Goal: Task Accomplishment & Management: Manage account settings

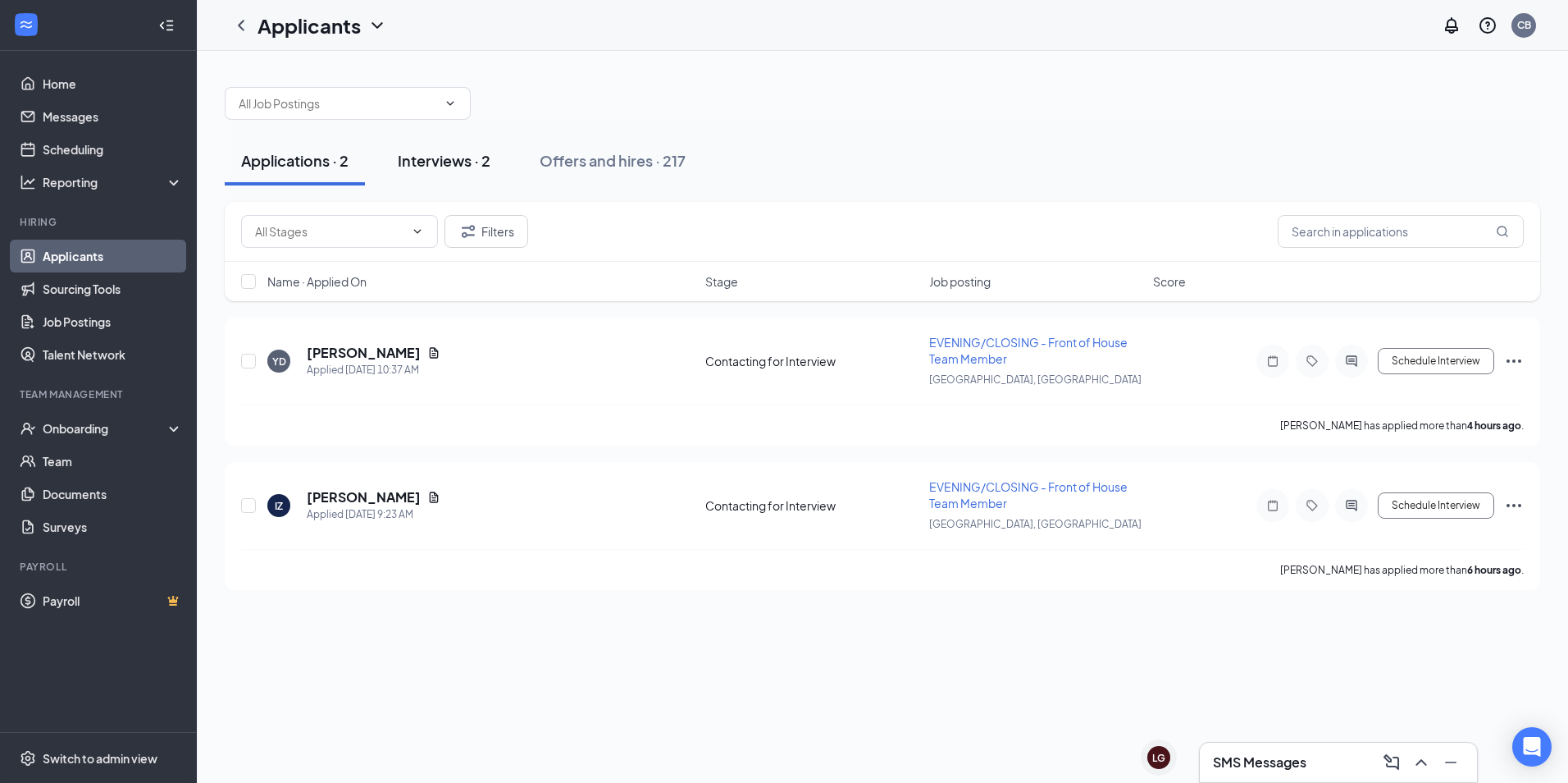
click at [462, 167] on div "Interviews · 2" at bounding box center [443, 161] width 93 height 21
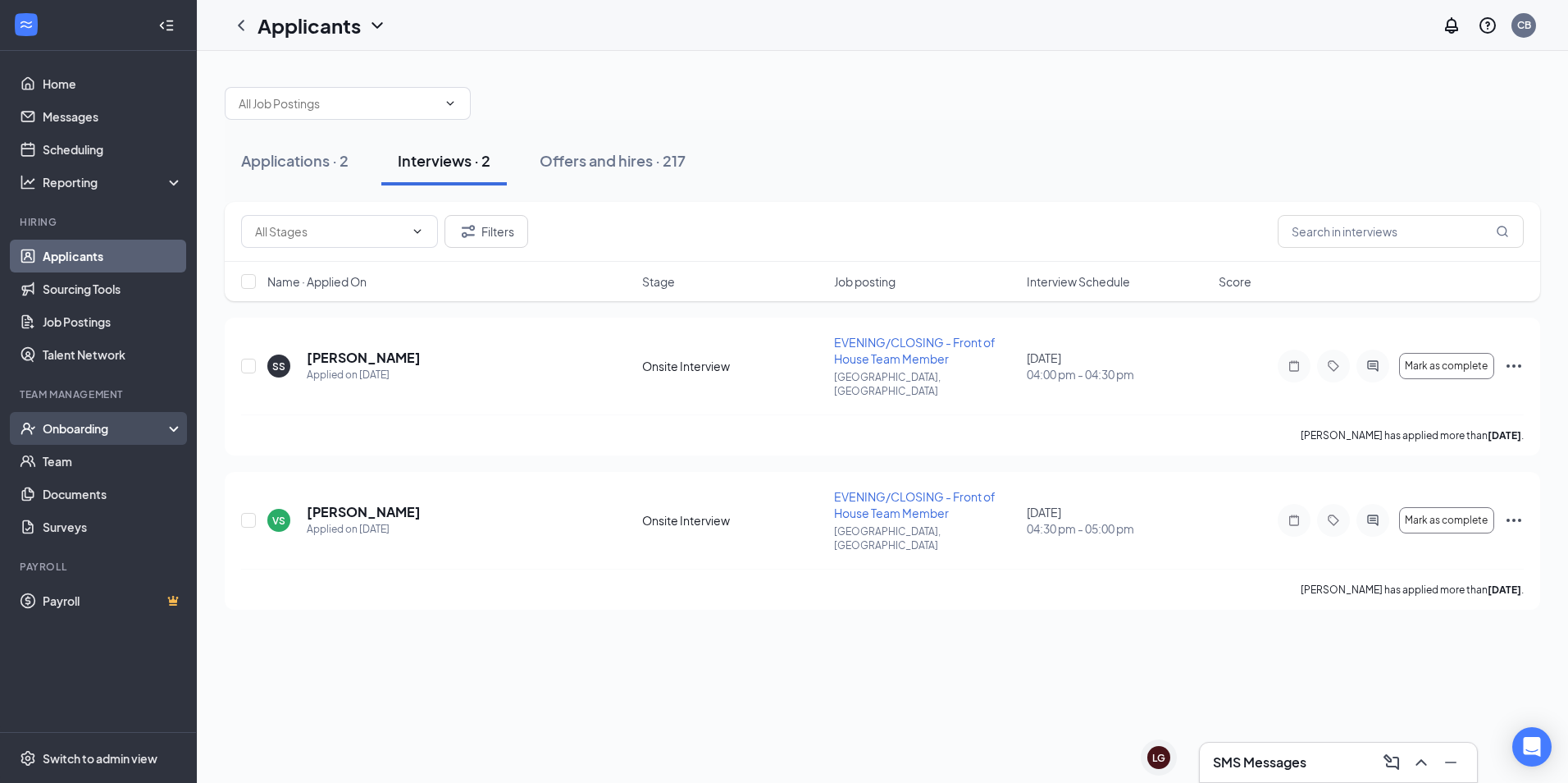
click at [86, 430] on div "Onboarding" at bounding box center [105, 428] width 126 height 16
click at [74, 461] on link "Overview" at bounding box center [112, 461] width 140 height 33
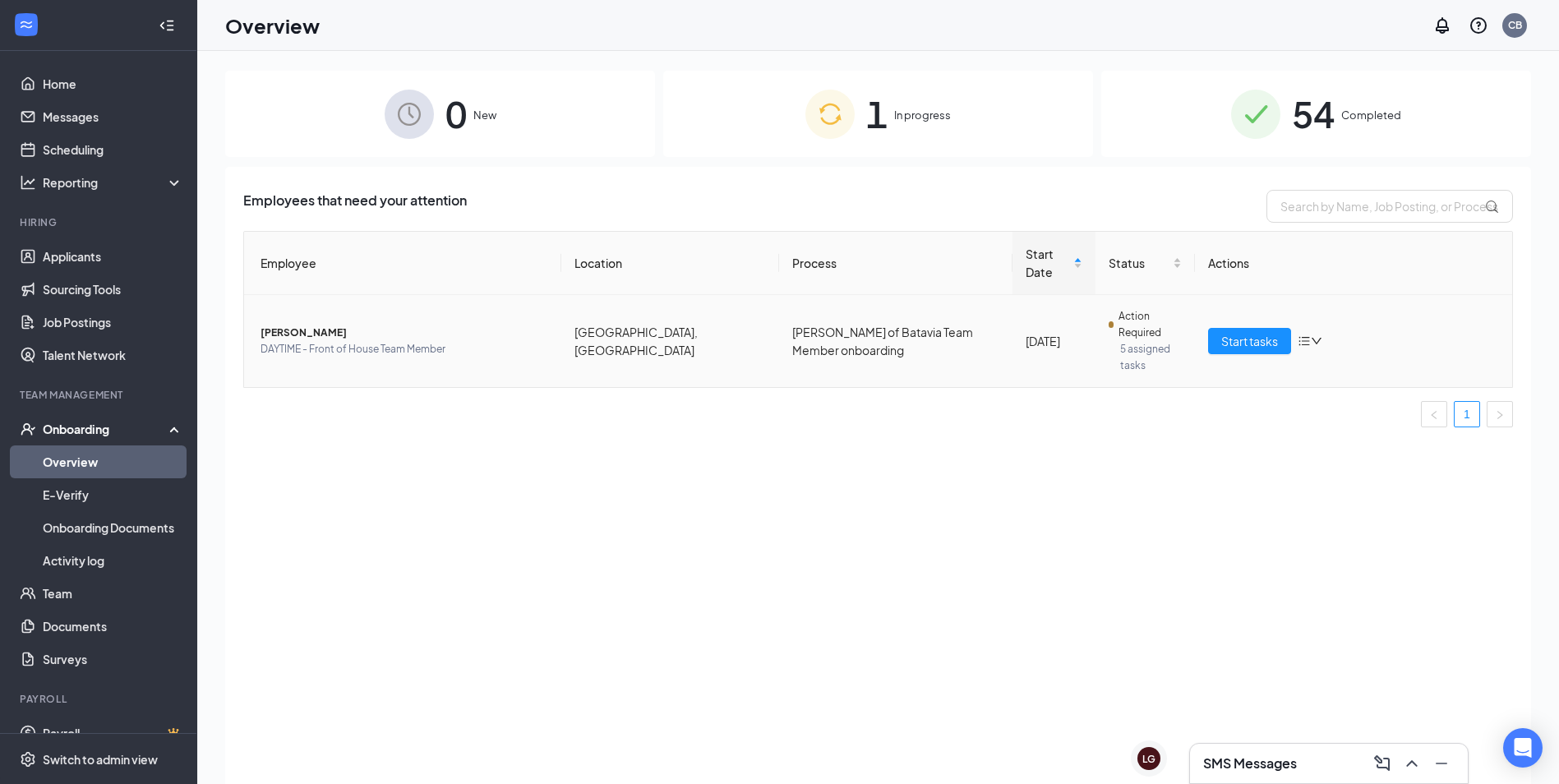
click at [452, 341] on span "DAYTIME - Front of House Team Member" at bounding box center [405, 348] width 288 height 16
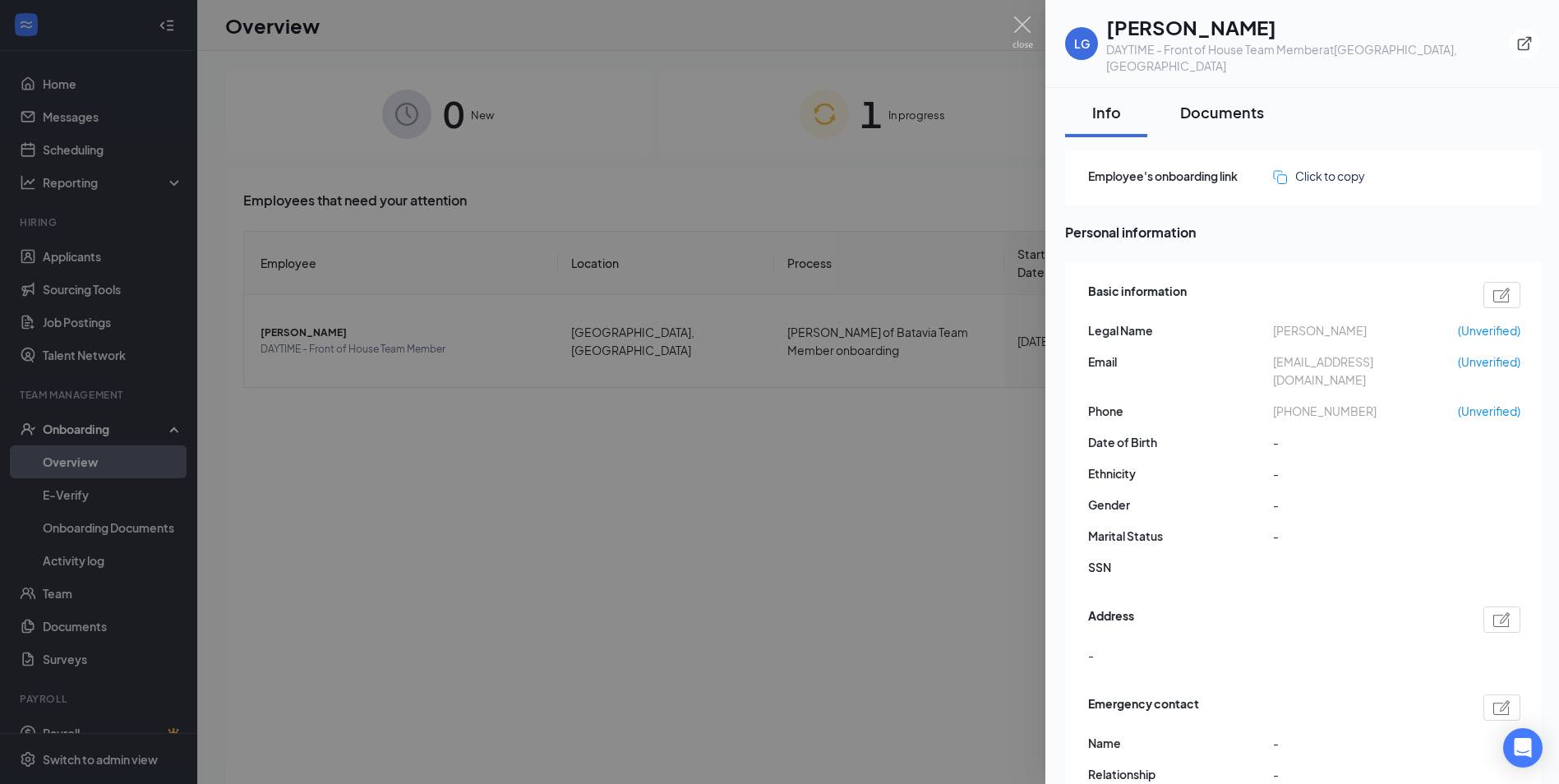
click at [1200, 102] on div "Documents" at bounding box center [1222, 112] width 84 height 21
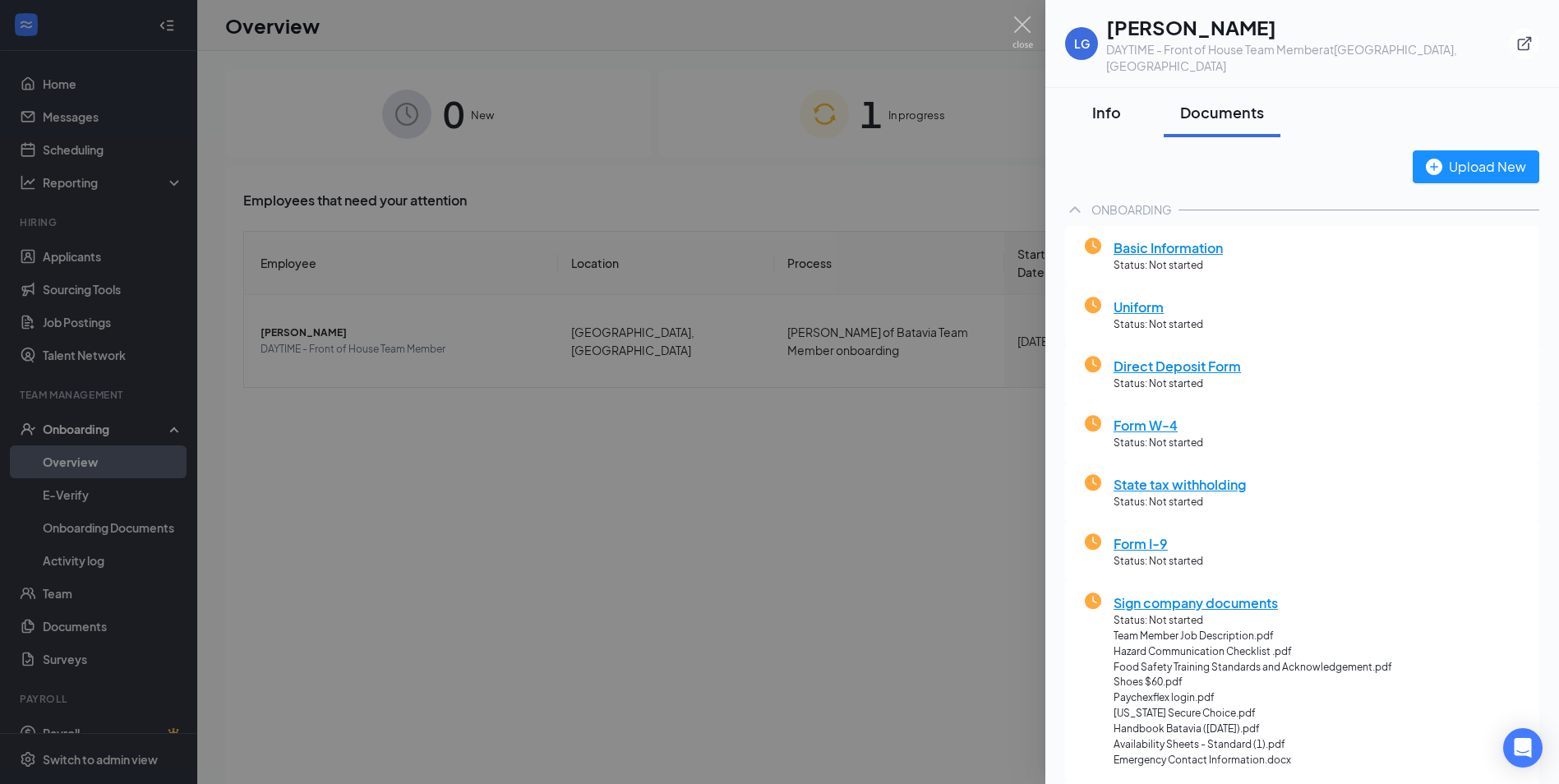
click at [1101, 107] on button "Info" at bounding box center [1105, 112] width 82 height 49
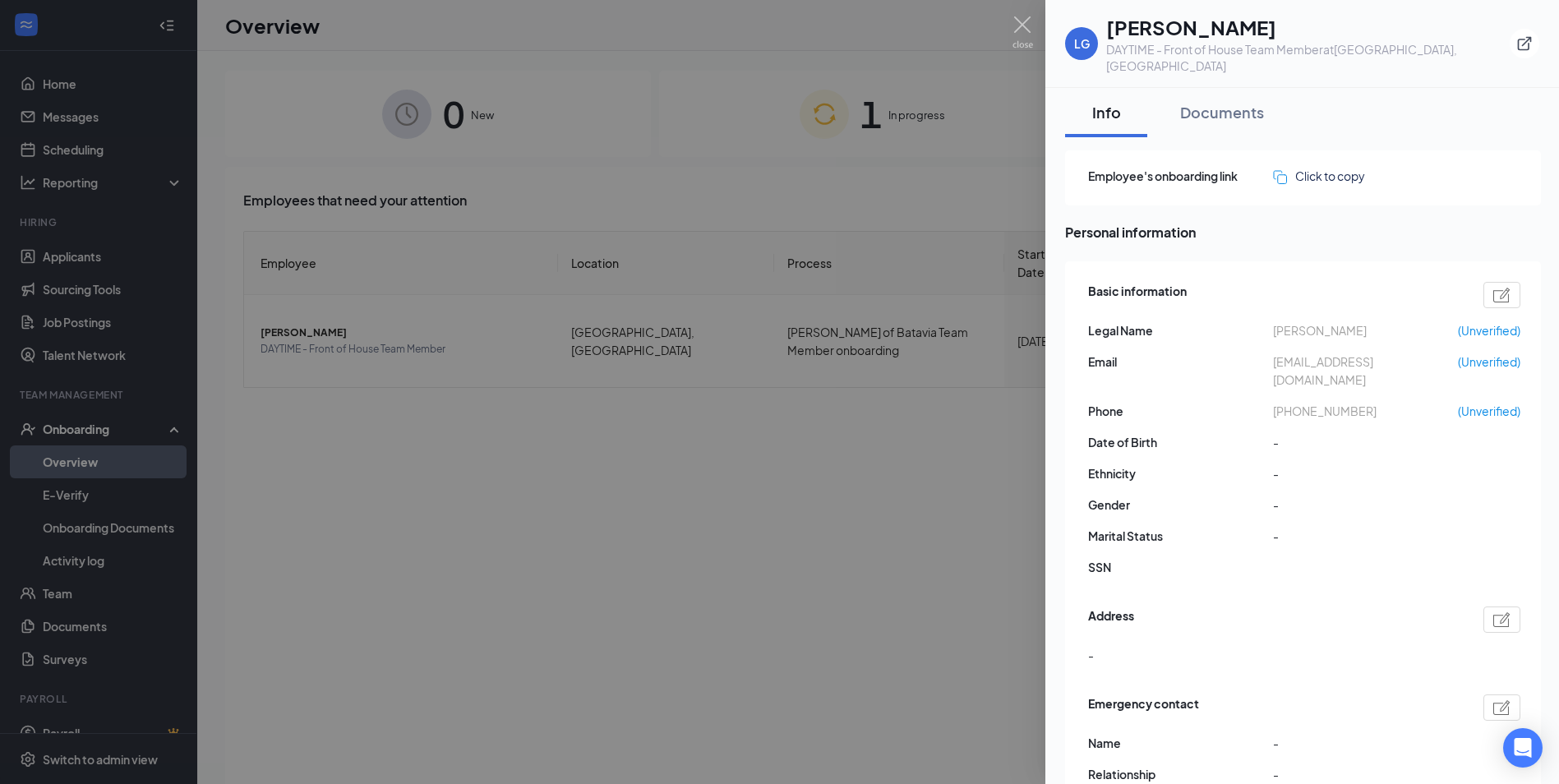
click at [773, 243] on div at bounding box center [780, 392] width 1559 height 784
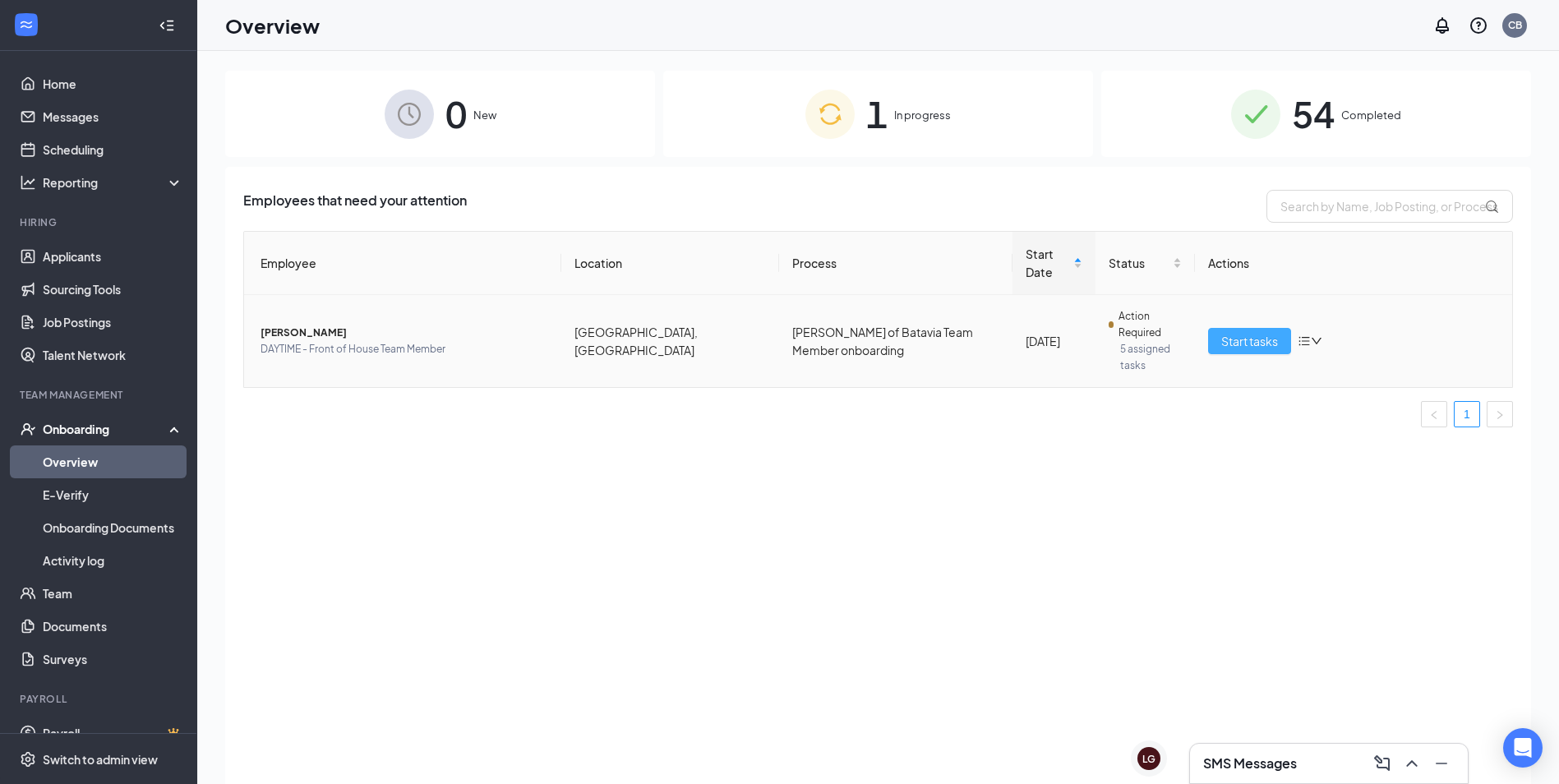
click at [1240, 332] on span "Start tasks" at bounding box center [1249, 341] width 56 height 18
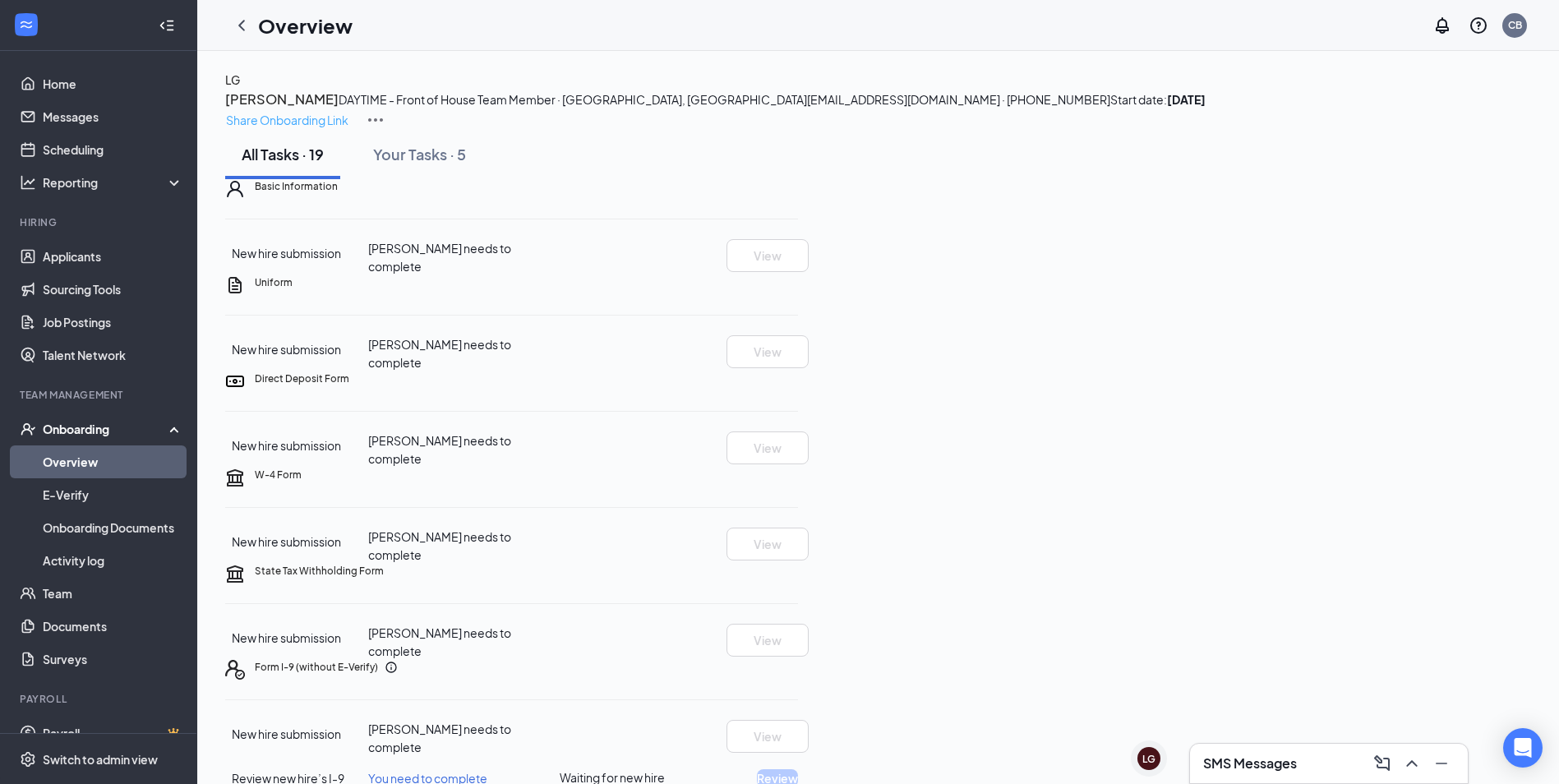
click at [348, 111] on p "Share Onboarding Link" at bounding box center [287, 120] width 122 height 18
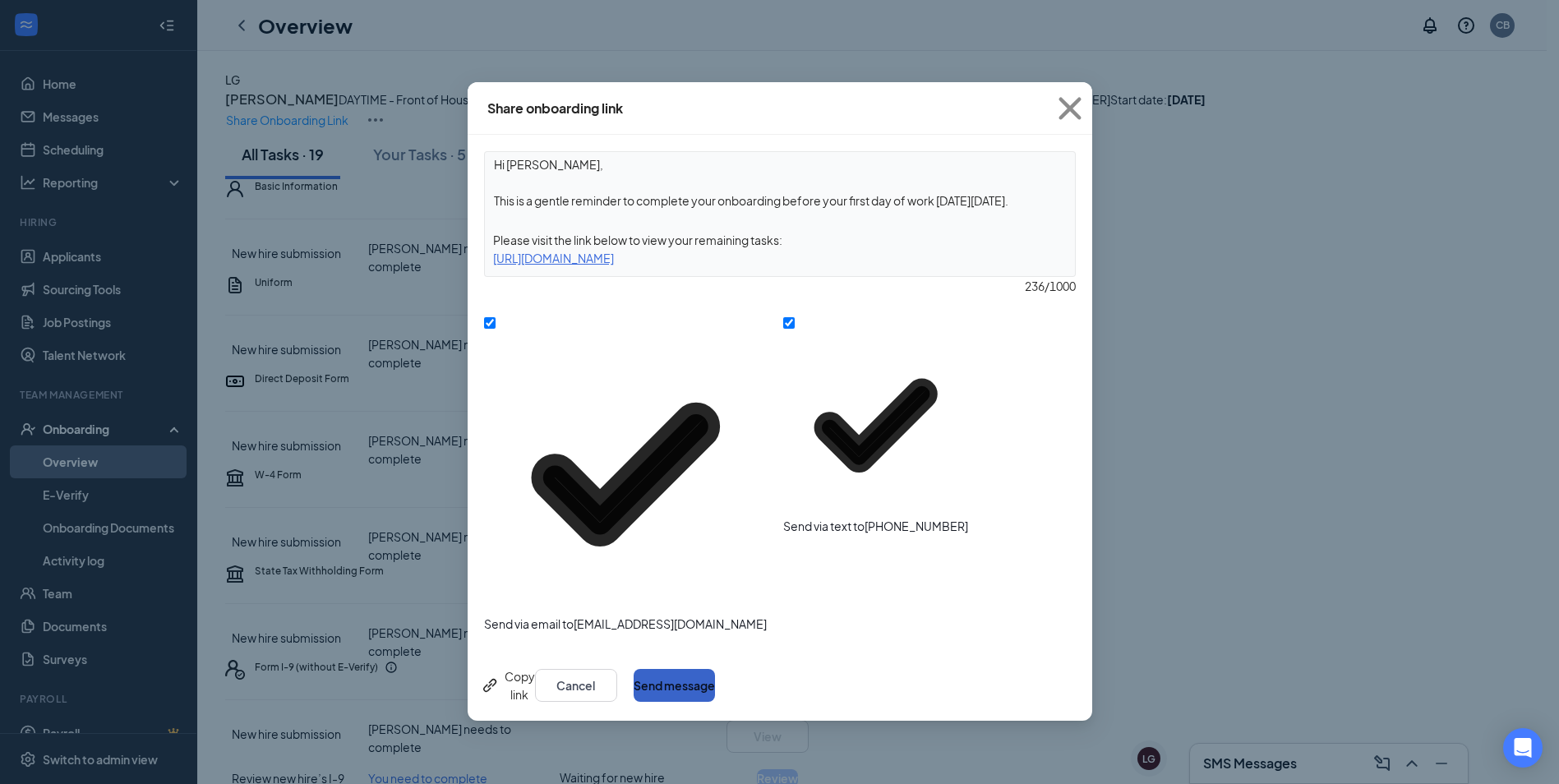
click at [715, 669] on button "Send message" at bounding box center [674, 685] width 81 height 33
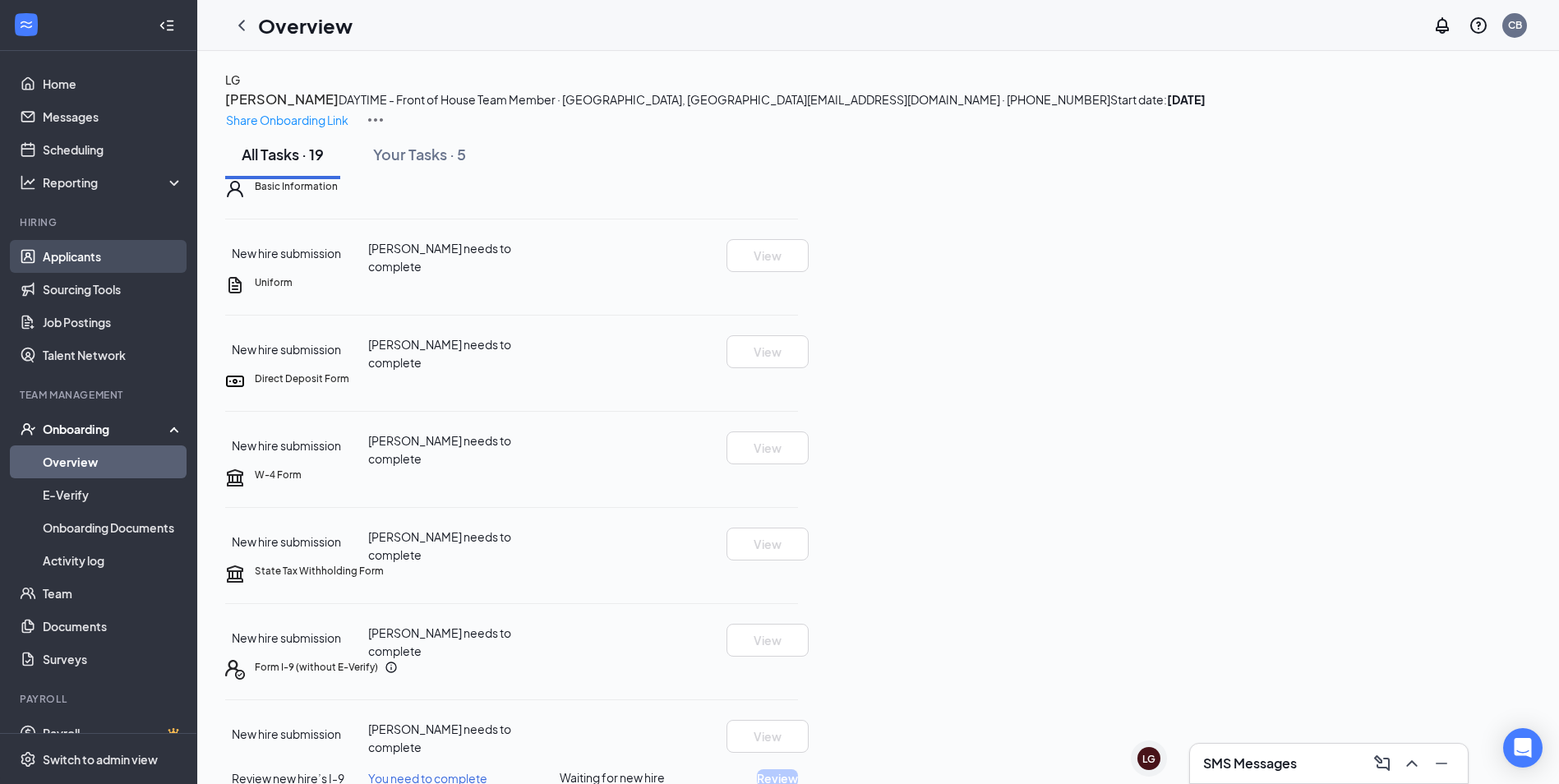
click at [74, 257] on link "Applicants" at bounding box center [112, 256] width 140 height 33
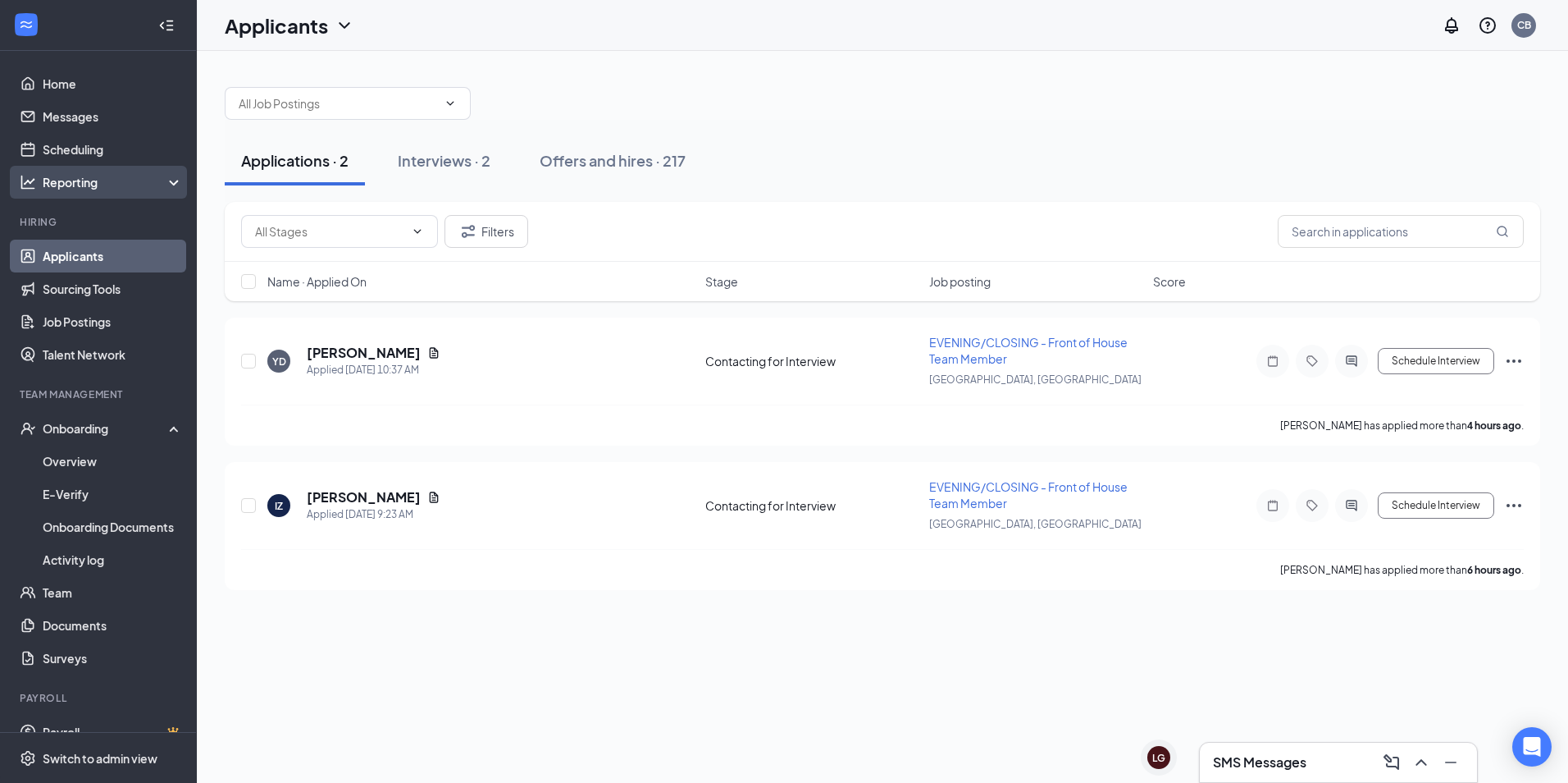
click at [122, 172] on div "Reporting" at bounding box center [99, 181] width 197 height 33
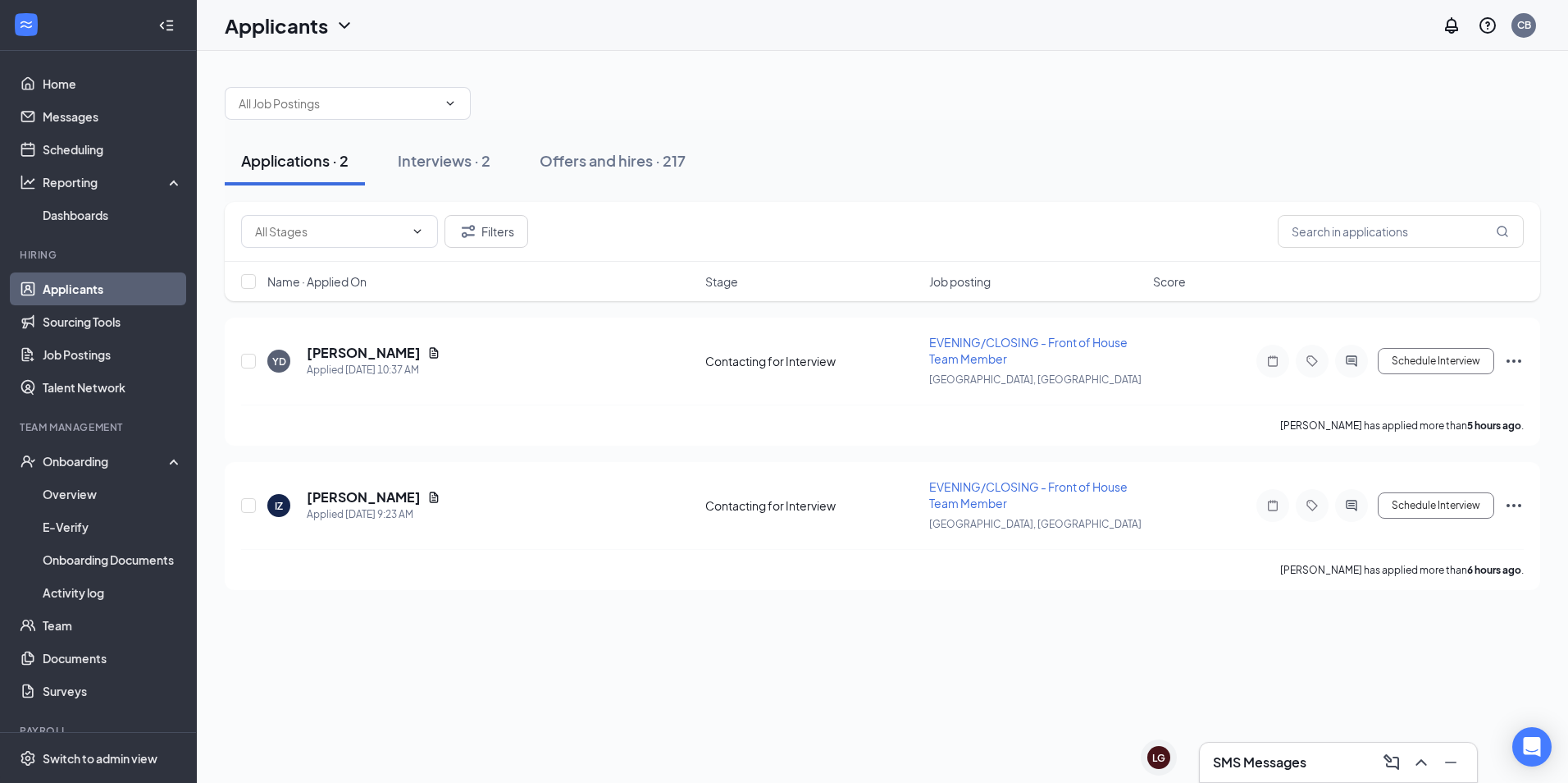
drag, startPoint x: 122, startPoint y: 172, endPoint x: 1037, endPoint y: 66, distance: 921.1
click at [1037, 66] on div "Applications · 2 Interviews · 2 Offers and hires · 217 Filters Name · Applied O…" at bounding box center [883, 330] width 1372 height 559
